Goal: Transaction & Acquisition: Purchase product/service

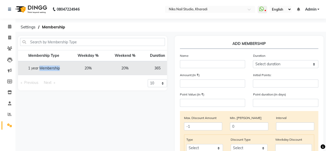
click at [140, 68] on td "20%" at bounding box center [125, 68] width 37 height 14
click at [7, 126] on span at bounding box center [9, 125] width 9 height 6
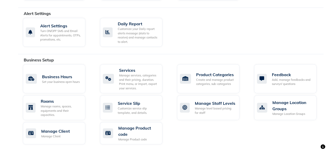
scroll to position [112, 0]
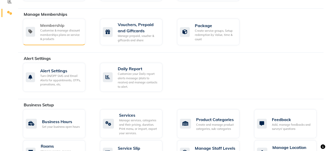
click at [61, 37] on div "Customise & manage discount memberships plans on service & products" at bounding box center [60, 34] width 41 height 13
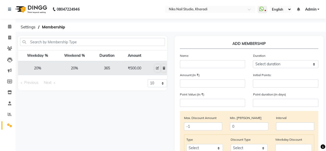
scroll to position [0, 57]
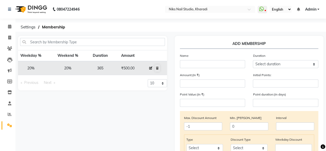
click at [151, 68] on icon at bounding box center [150, 68] width 3 height 3
select select
type input "0"
select select
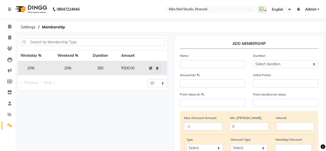
checkbox input "false"
type input "1 year Membership"
select select "4: 365"
type input "500"
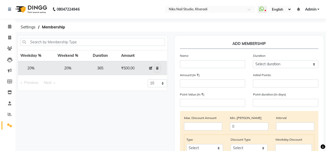
type input "0"
type input "20"
type input "365"
checkbox input "true"
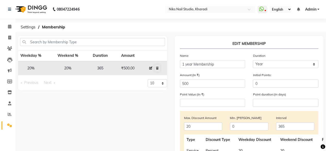
click at [151, 68] on icon at bounding box center [150, 68] width 3 height 3
select select
type input "0"
select select
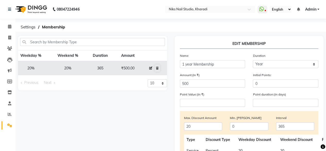
checkbox input "false"
type input "1 year Membership"
select select "4: 365"
type input "500"
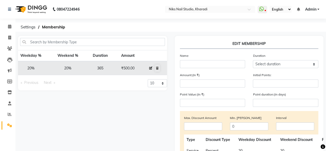
type input "0"
type input "20"
type input "365"
checkbox input "true"
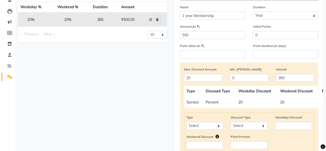
scroll to position [56, 0]
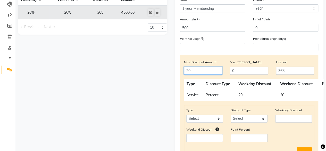
click at [205, 72] on input "20" at bounding box center [203, 71] width 38 height 8
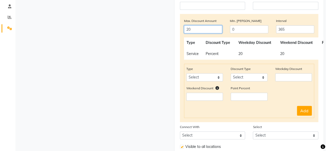
scroll to position [89, 0]
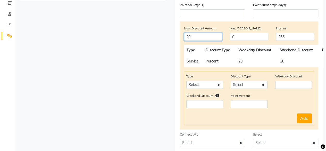
type input "2"
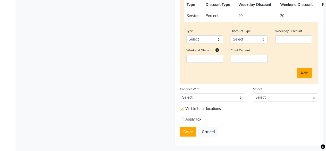
scroll to position [137, 0]
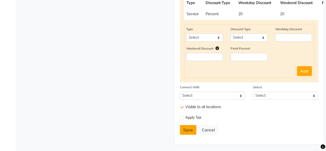
type input "0"
click at [184, 128] on button "Save" at bounding box center [188, 130] width 16 height 10
select select
type input "0"
select select
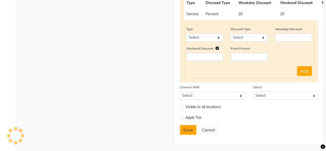
select select
checkbox input "false"
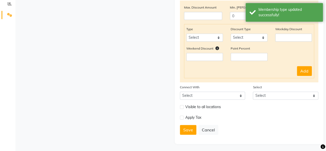
scroll to position [0, 0]
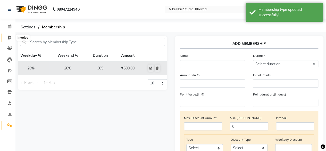
click at [10, 38] on icon at bounding box center [9, 38] width 3 height 4
select select "service"
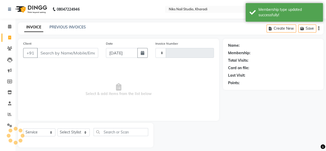
scroll to position [4, 0]
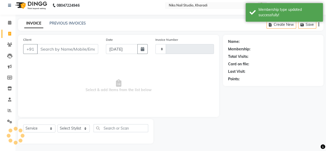
type input "0015"
select select "8770"
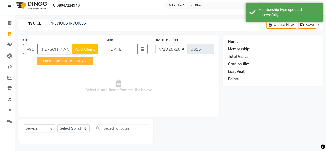
click at [56, 63] on span "Nikhil Sir" at bounding box center [51, 60] width 17 height 5
type input "9960950022"
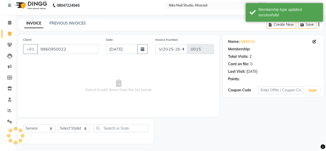
select select "1: Object"
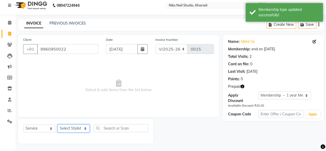
click at [69, 128] on select "Select Stylist Mahhi Niks Nails Kharadi [PERSON_NAME] [PERSON_NAME] Maam Savita…" at bounding box center [73, 128] width 32 height 8
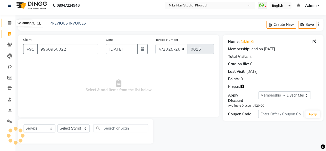
click at [9, 23] on icon at bounding box center [9, 23] width 3 height 4
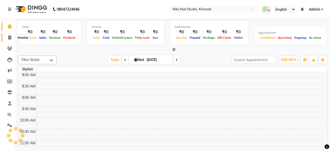
click at [9, 35] on span at bounding box center [9, 38] width 9 height 6
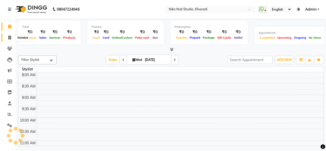
select select "service"
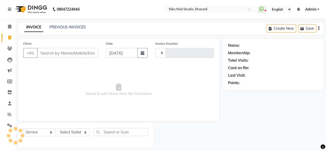
type input "0015"
select select "8770"
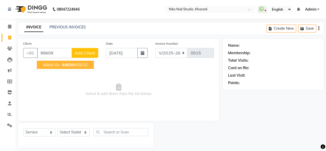
click at [52, 64] on span "Nikhil Sir" at bounding box center [51, 64] width 17 height 5
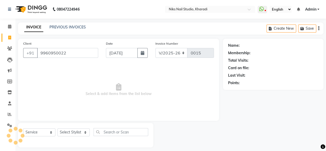
type input "9960950022"
select select "1: Object"
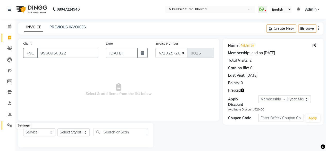
click at [7, 126] on icon at bounding box center [9, 125] width 5 height 4
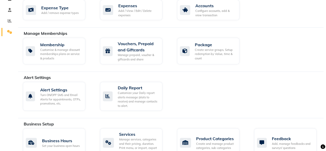
scroll to position [94, 0]
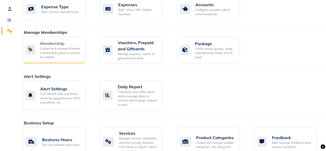
click at [62, 49] on div "Customise & manage discount memberships plans on service & products" at bounding box center [60, 52] width 41 height 13
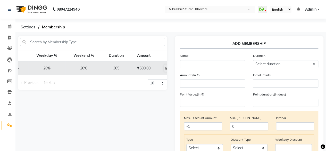
scroll to position [0, 57]
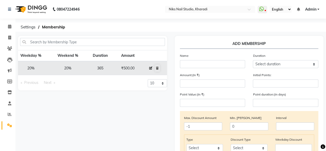
click at [150, 67] on icon at bounding box center [150, 68] width 3 height 3
select select
type input "0"
select select
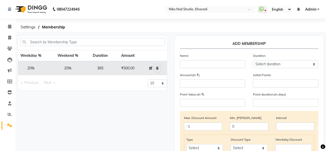
checkbox input "false"
type input "1 year Membership"
select select "4: 365"
type input "500"
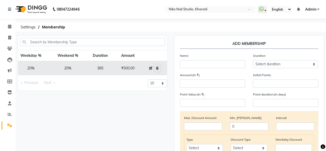
type input "0"
type input "365"
checkbox input "true"
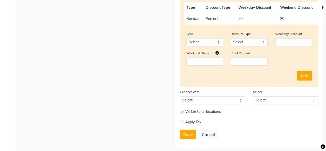
scroll to position [137, 0]
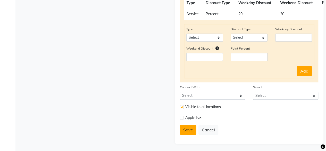
click at [189, 129] on button "Save" at bounding box center [188, 130] width 16 height 10
select select
type input "0"
select select
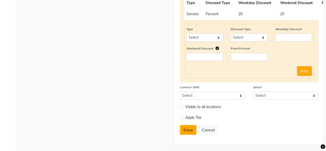
checkbox input "false"
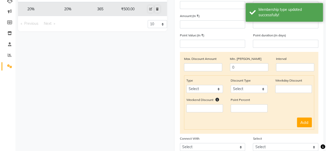
scroll to position [0, 0]
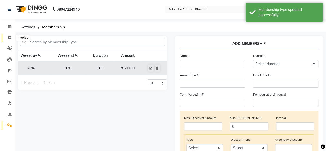
click at [9, 37] on icon at bounding box center [9, 38] width 3 height 4
select select "service"
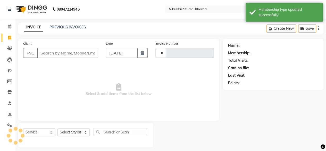
scroll to position [4, 0]
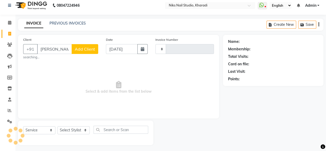
type input "nikhil"
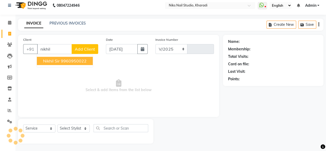
select select "8770"
type input "0015"
click at [71, 59] on ngb-highlight "9960950022" at bounding box center [74, 60] width 26 height 5
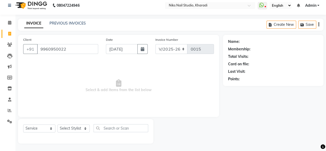
type input "9960950022"
select select "1: Object"
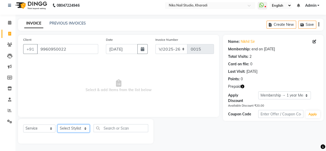
click at [70, 131] on select "Select Stylist Mahhi Niks Nails Kharadi [PERSON_NAME] [PERSON_NAME] Maam Savita…" at bounding box center [73, 128] width 32 height 8
select select "89676"
click at [57, 124] on select "Select Stylist Mahhi Niks Nails Kharadi [PERSON_NAME] [PERSON_NAME] Maam Savita…" at bounding box center [73, 128] width 32 height 8
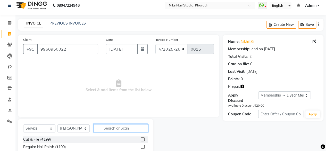
click at [111, 125] on input "text" at bounding box center [121, 128] width 55 height 8
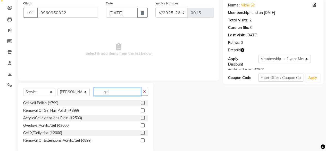
scroll to position [43, 0]
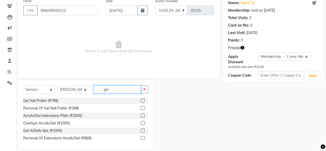
type input "gel"
click at [144, 99] on label at bounding box center [143, 100] width 4 height 4
click at [144, 99] on input "checkbox" at bounding box center [142, 100] width 3 height 3
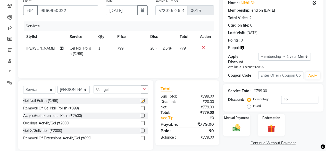
checkbox input "false"
click at [72, 90] on select "Select Stylist Mahhi Niks Nails Kharadi [PERSON_NAME] [PERSON_NAME] Maam Savita…" at bounding box center [73, 90] width 32 height 8
select select "90235"
click at [57, 86] on select "Select Stylist Mahhi Niks Nails Kharadi [PERSON_NAME] [PERSON_NAME] Maam Savita…" at bounding box center [73, 90] width 32 height 8
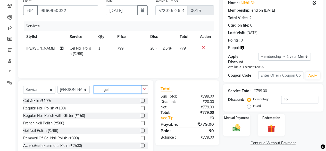
click at [113, 88] on input "gel" at bounding box center [117, 89] width 47 height 8
click at [141, 129] on label at bounding box center [143, 130] width 4 height 4
click at [141, 129] on input "checkbox" at bounding box center [142, 130] width 3 height 3
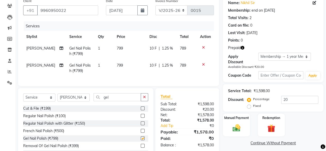
checkbox input "false"
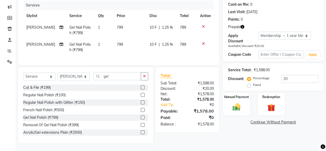
scroll to position [67, 0]
click at [269, 98] on div "Redemption" at bounding box center [271, 103] width 28 height 23
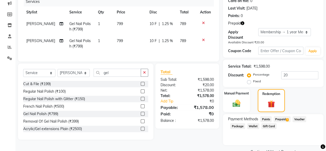
click at [281, 118] on span "Prepaid 1" at bounding box center [282, 119] width 17 height 6
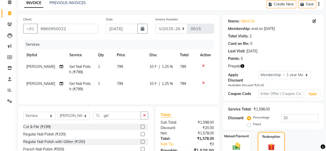
scroll to position [0, 0]
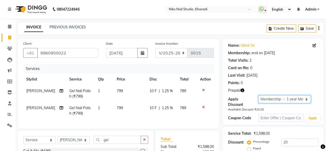
click at [295, 99] on select "Select Membership → 1 year Membership" at bounding box center [284, 99] width 53 height 8
select select "0:"
click at [258, 95] on select "Select Membership → 1 year Membership" at bounding box center [284, 99] width 53 height 8
type input "0"
type input "10000"
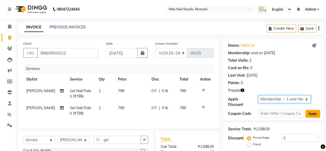
scroll to position [86, 0]
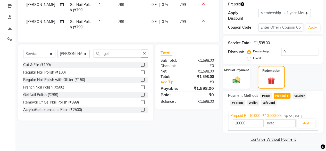
click at [266, 94] on span "Points" at bounding box center [265, 96] width 11 height 6
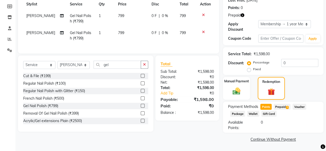
scroll to position [75, 0]
click at [284, 106] on span "Prepaid 1" at bounding box center [282, 107] width 17 height 6
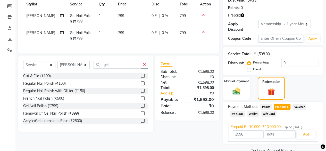
scroll to position [86, 0]
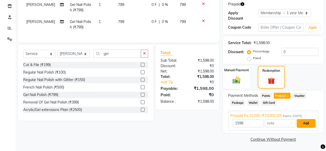
click at [305, 122] on button "Add" at bounding box center [306, 123] width 19 height 9
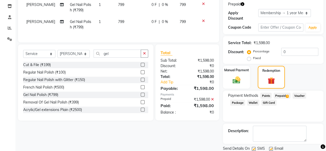
scroll to position [104, 0]
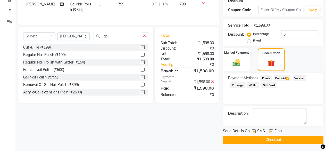
click at [284, 139] on button "Checkout" at bounding box center [273, 140] width 101 height 8
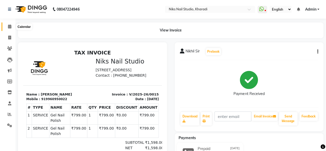
click at [10, 26] on icon at bounding box center [9, 26] width 3 height 4
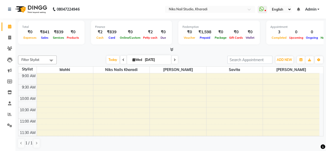
click at [312, 10] on span "Admin" at bounding box center [310, 9] width 11 height 5
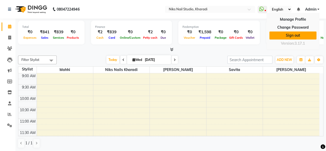
click at [294, 35] on link "Sign out" at bounding box center [292, 35] width 47 height 8
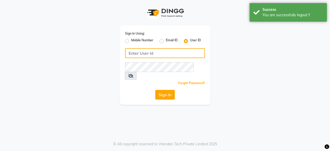
type input "9175245454"
